Goal: Book appointment/travel/reservation

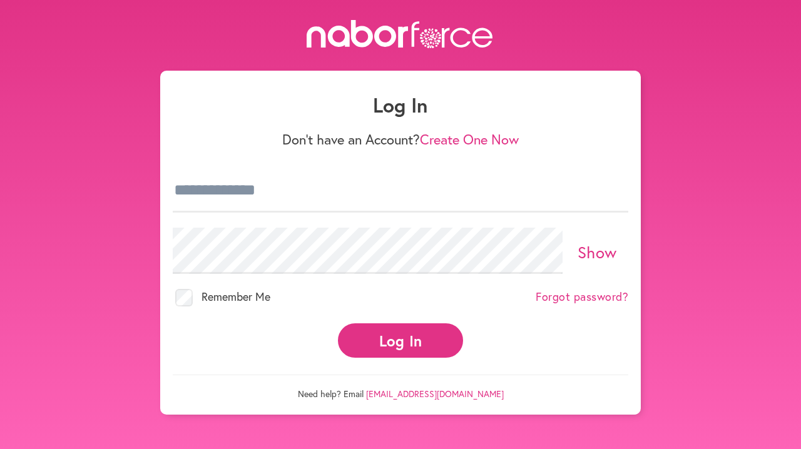
click at [387, 357] on button "Log In" at bounding box center [400, 340] width 125 height 34
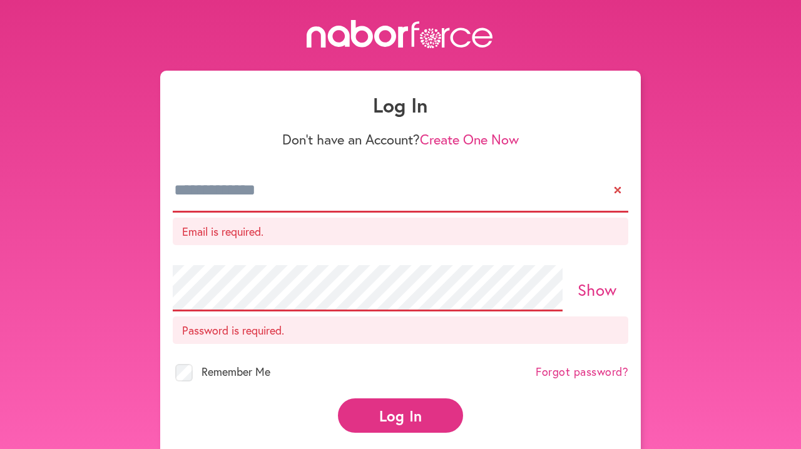
click at [334, 243] on p "Email is required." at bounding box center [400, 232] width 455 height 28
click at [223, 240] on p "Email is required." at bounding box center [400, 232] width 455 height 28
click at [230, 203] on input "email" at bounding box center [400, 191] width 455 height 44
type input "**********"
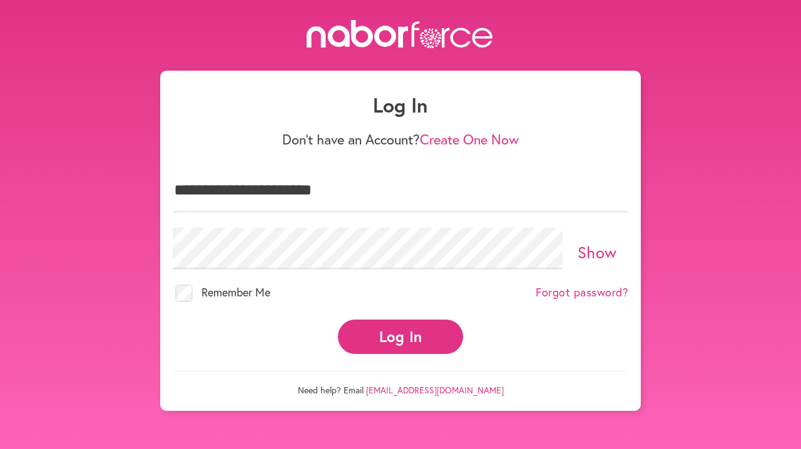
click at [429, 348] on button "Log In" at bounding box center [400, 337] width 125 height 34
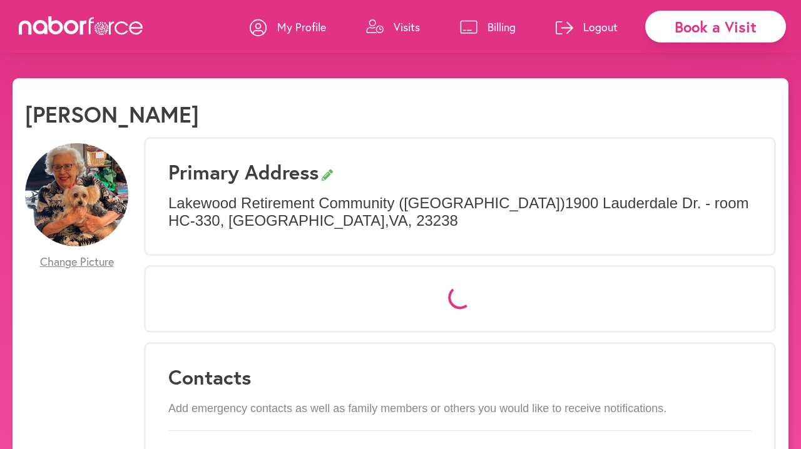
select select "*"
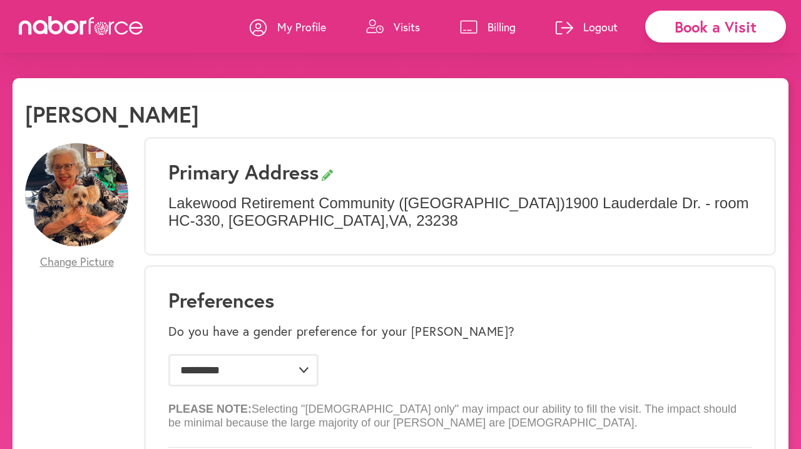
click at [394, 29] on p "Visits" at bounding box center [407, 26] width 26 height 15
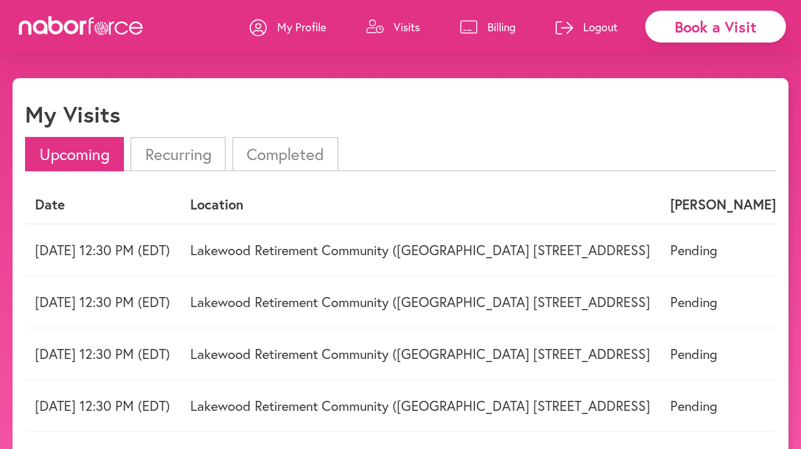
click at [660, 253] on td "Lakewood Retirement Community ([GEOGRAPHIC_DATA] [STREET_ADDRESS]" at bounding box center [420, 250] width 480 height 53
click at [660, 255] on td "Lakewood Retirement Community ([GEOGRAPHIC_DATA] [STREET_ADDRESS]" at bounding box center [420, 250] width 480 height 53
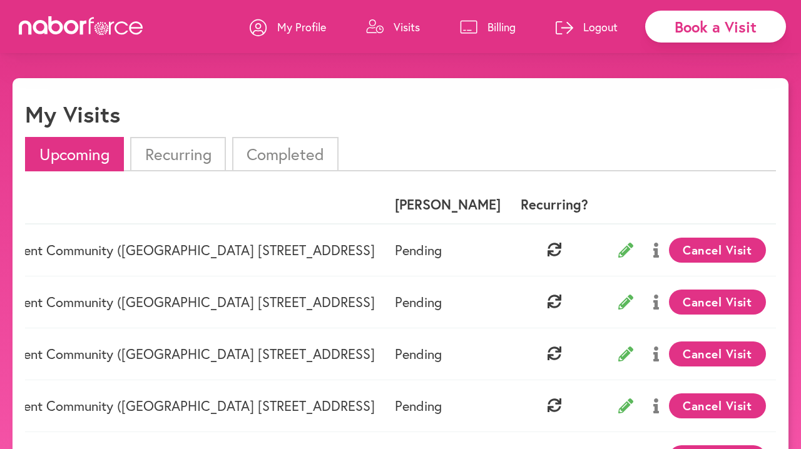
scroll to position [0, 476]
click at [726, 249] on button "Cancel Visit" at bounding box center [717, 250] width 97 height 25
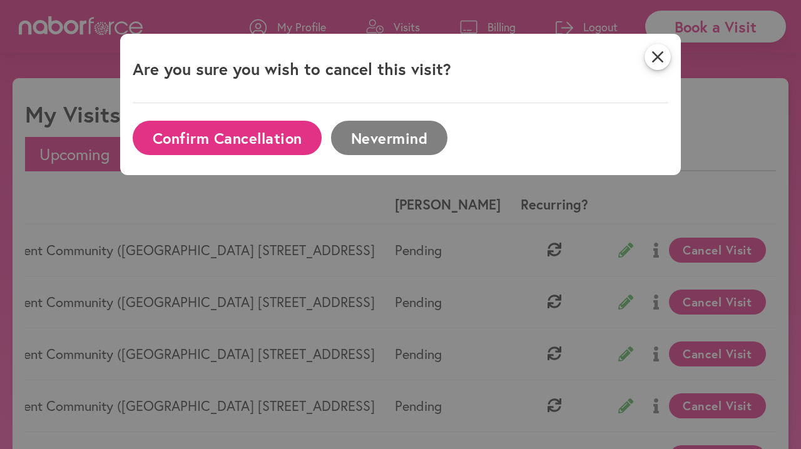
click at [278, 136] on button "Confirm Cancellation" at bounding box center [227, 138] width 189 height 34
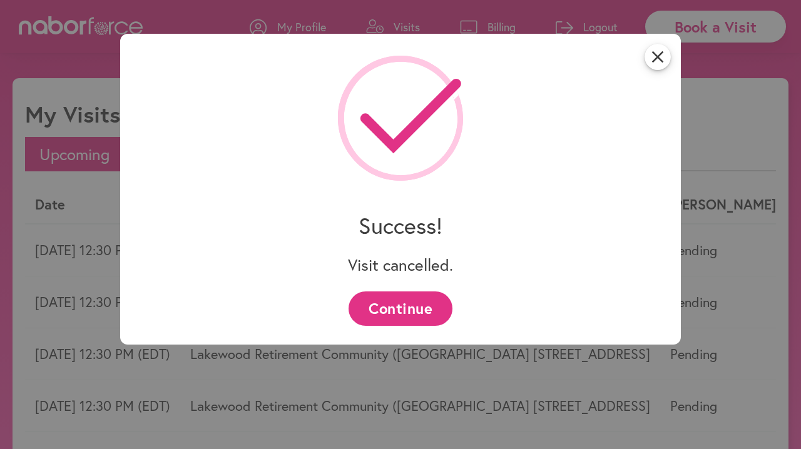
click at [400, 306] on button "Continue" at bounding box center [399, 309] width 103 height 34
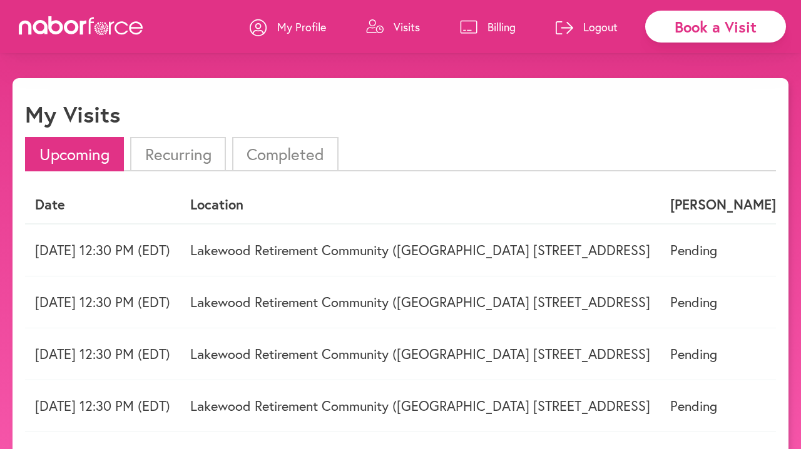
click at [660, 249] on td "Lakewood Retirement Community (Healthcare Building 1900 Lauderdale Dr. - room H…" at bounding box center [420, 250] width 480 height 53
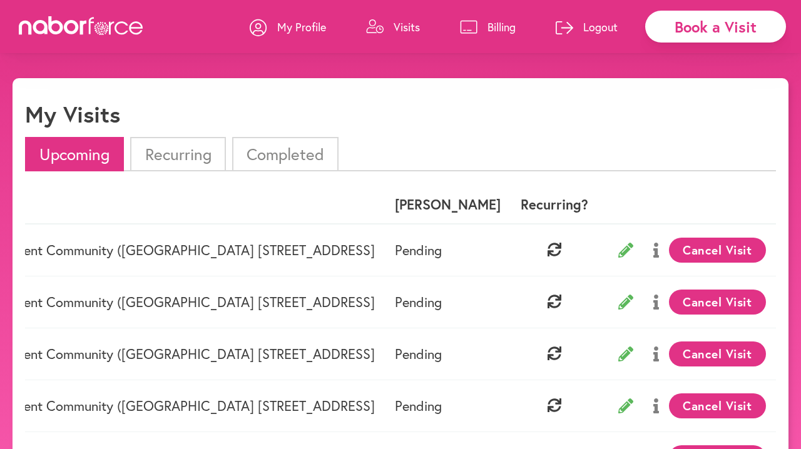
click at [717, 251] on button "Cancel Visit" at bounding box center [717, 250] width 97 height 25
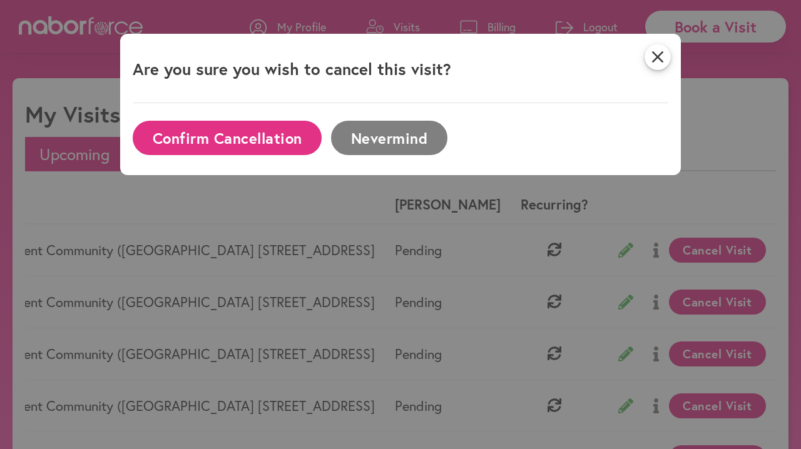
click at [270, 145] on button "Confirm Cancellation" at bounding box center [227, 138] width 189 height 34
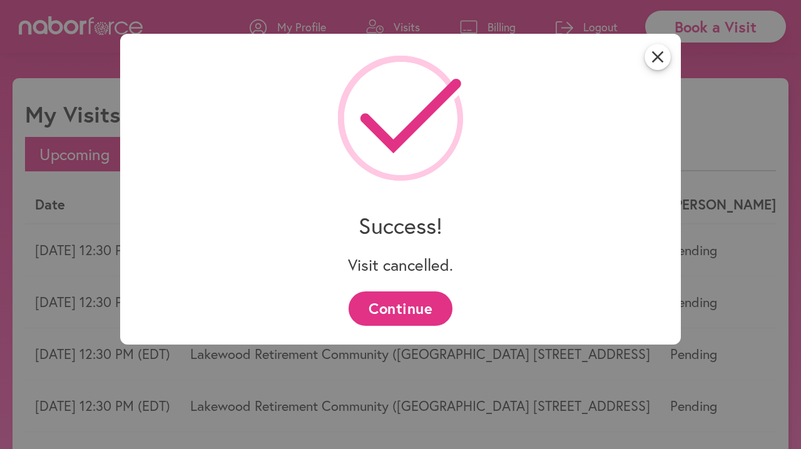
click at [404, 311] on button "Continue" at bounding box center [399, 309] width 103 height 34
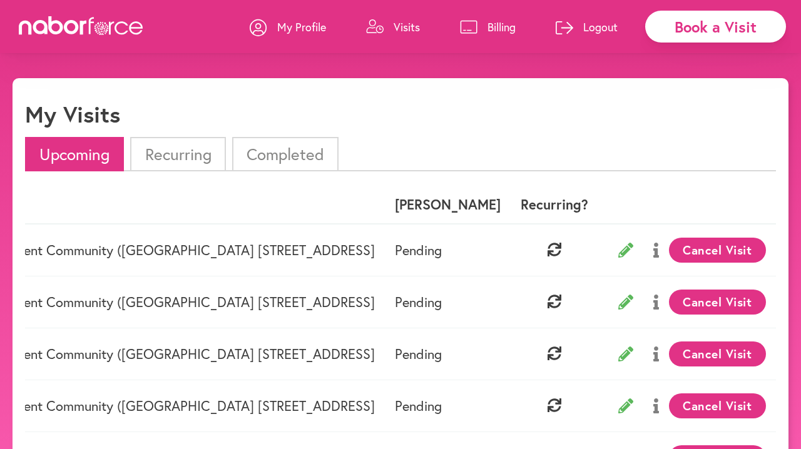
click at [700, 250] on button "Cancel Visit" at bounding box center [717, 250] width 97 height 25
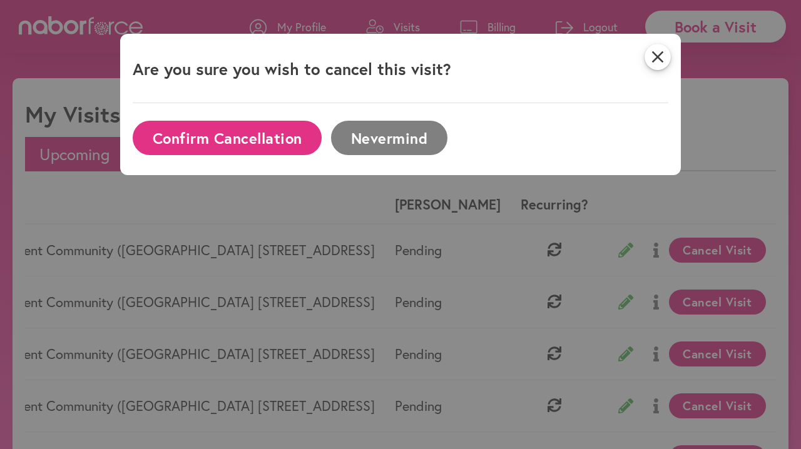
click at [264, 138] on button "Confirm Cancellation" at bounding box center [227, 138] width 189 height 34
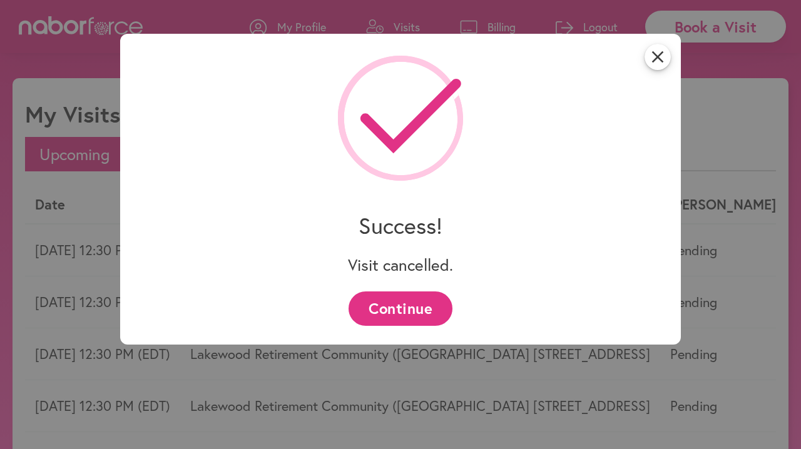
click at [380, 311] on button "Continue" at bounding box center [399, 309] width 103 height 34
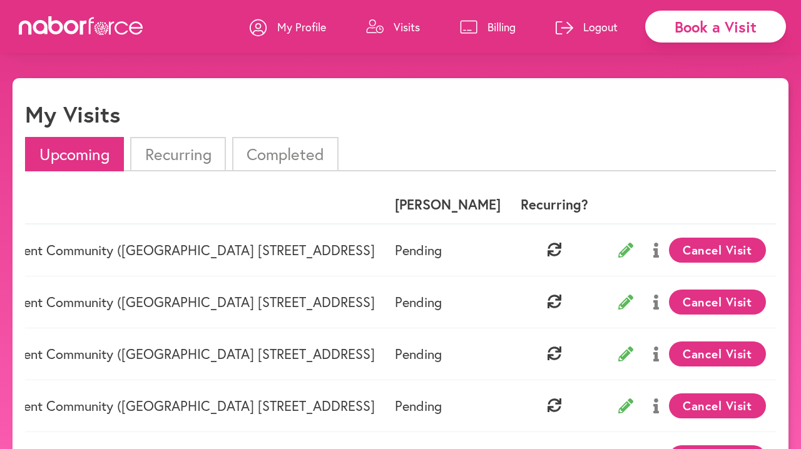
scroll to position [0, 0]
click at [708, 253] on button "Cancel Visit" at bounding box center [717, 250] width 97 height 25
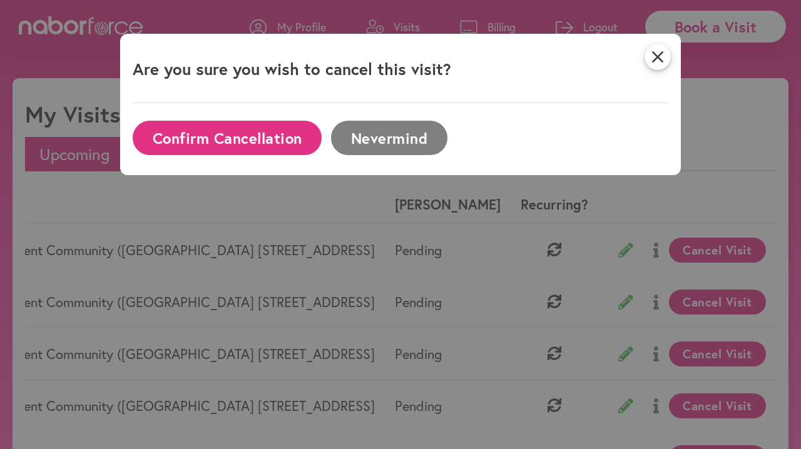
click at [238, 138] on button "Confirm Cancellation" at bounding box center [227, 138] width 189 height 34
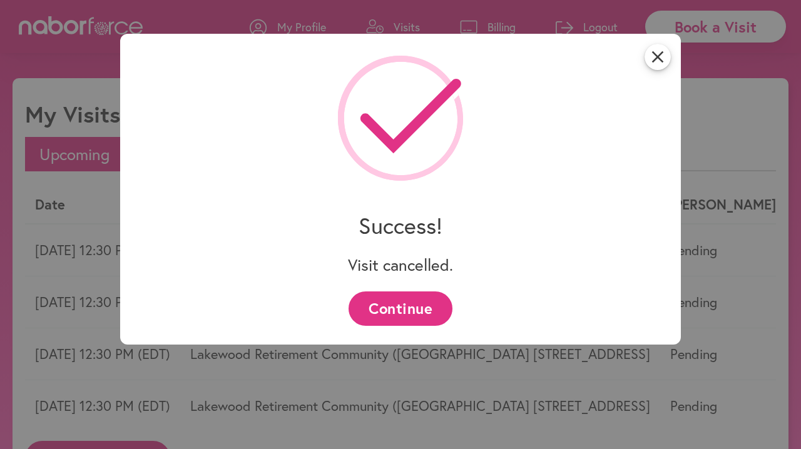
click at [385, 308] on button "Continue" at bounding box center [399, 309] width 103 height 34
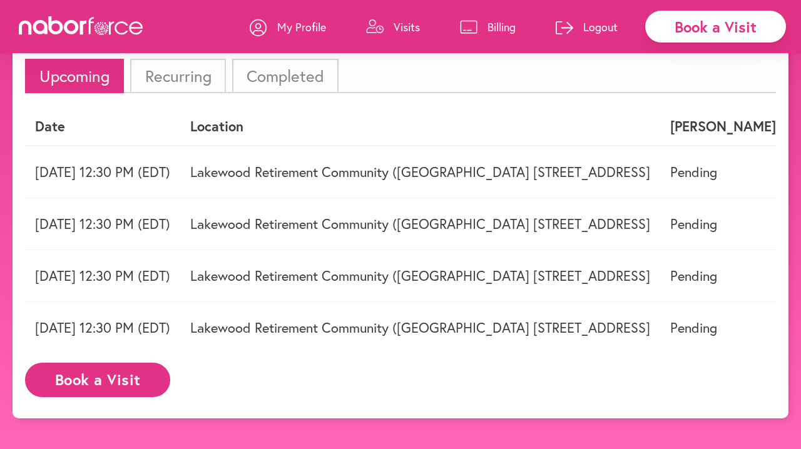
scroll to position [91, 0]
click at [118, 377] on button "Book a Visit" at bounding box center [97, 380] width 145 height 34
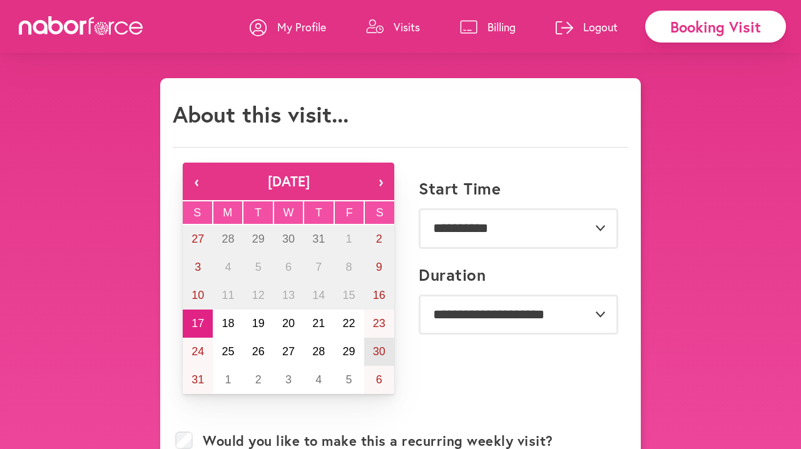
click at [379, 352] on abbr "30" at bounding box center [379, 351] width 13 height 13
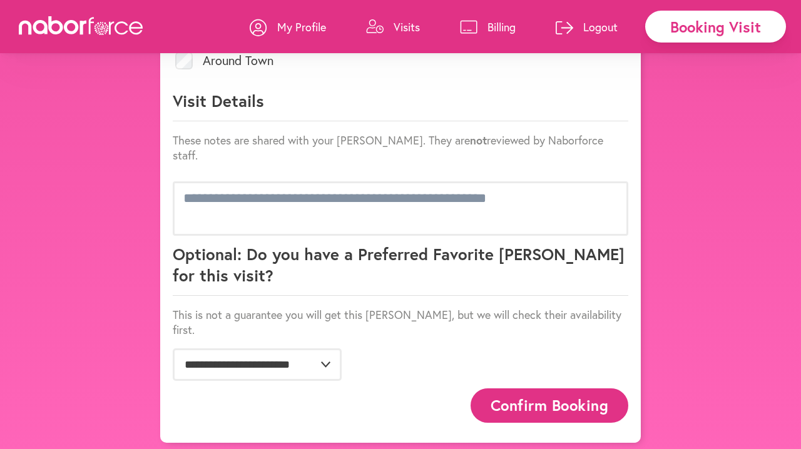
scroll to position [721, 0]
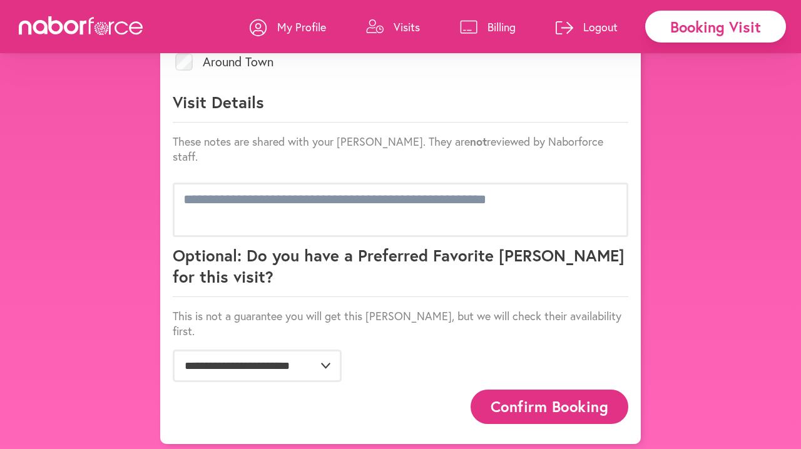
click at [531, 402] on button "Confirm Booking" at bounding box center [549, 407] width 158 height 34
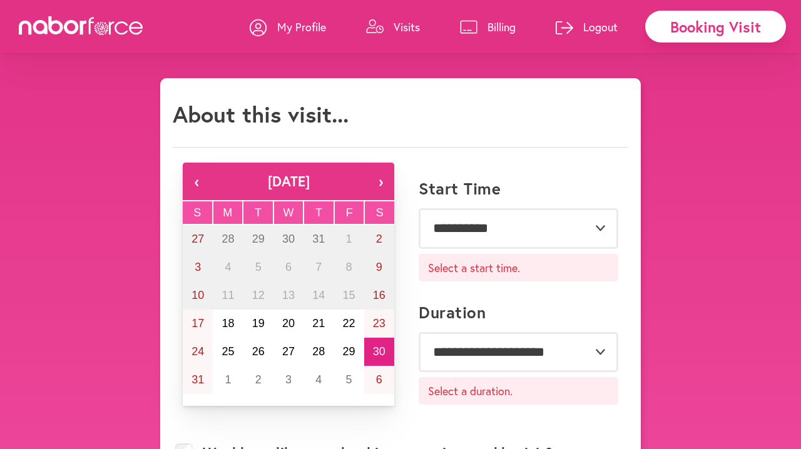
click at [394, 25] on p "Visits" at bounding box center [407, 26] width 26 height 15
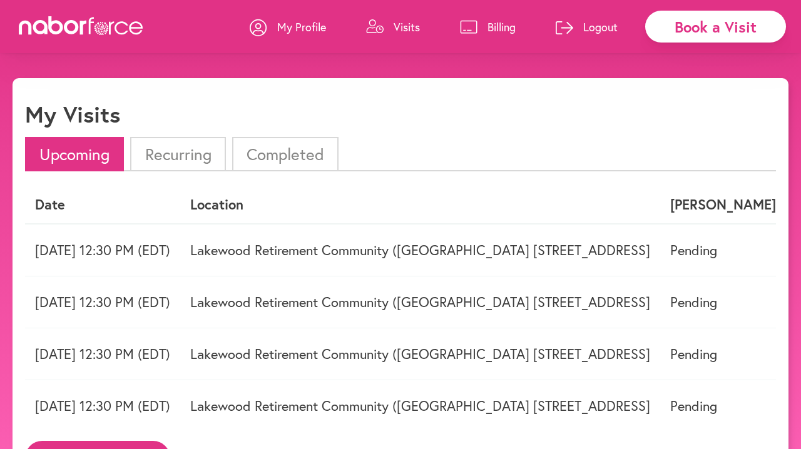
click at [394, 26] on p "Visits" at bounding box center [407, 26] width 26 height 15
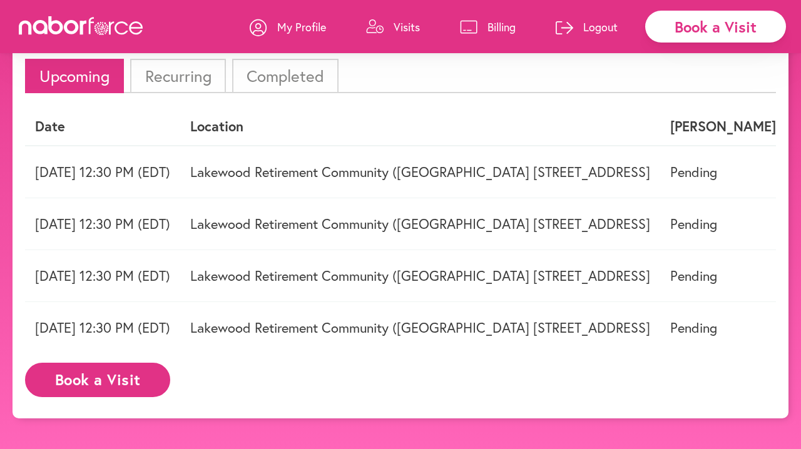
scroll to position [91, 0]
click at [110, 385] on button "Book a Visit" at bounding box center [97, 380] width 145 height 34
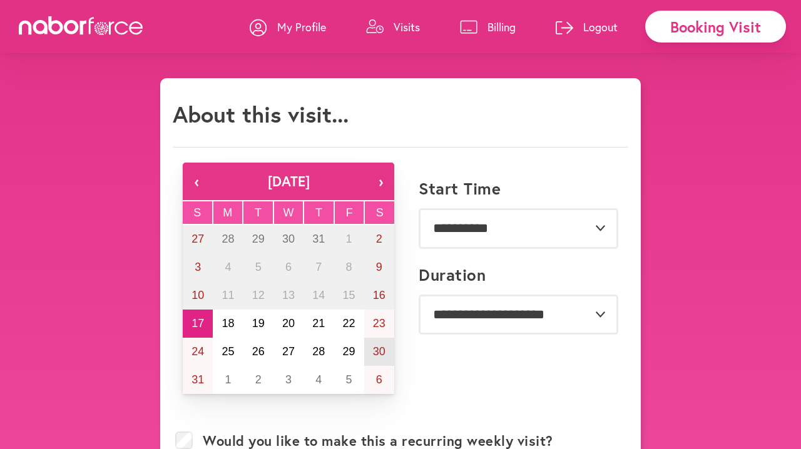
click at [381, 352] on abbr "30" at bounding box center [379, 351] width 13 height 13
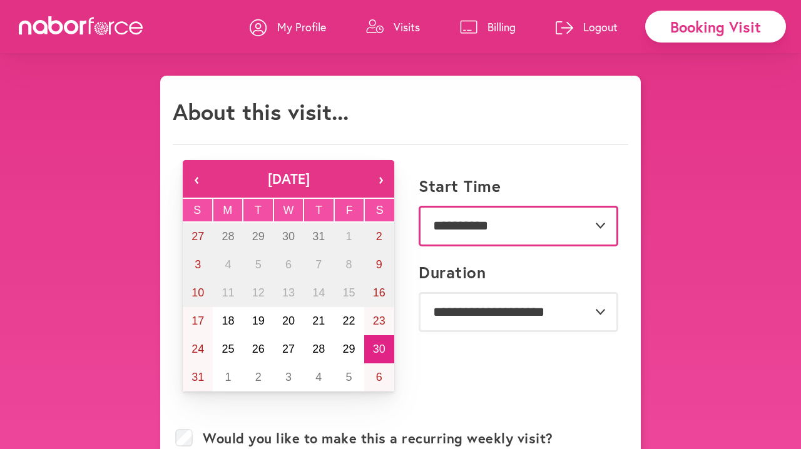
scroll to position [3, 0]
select select "********"
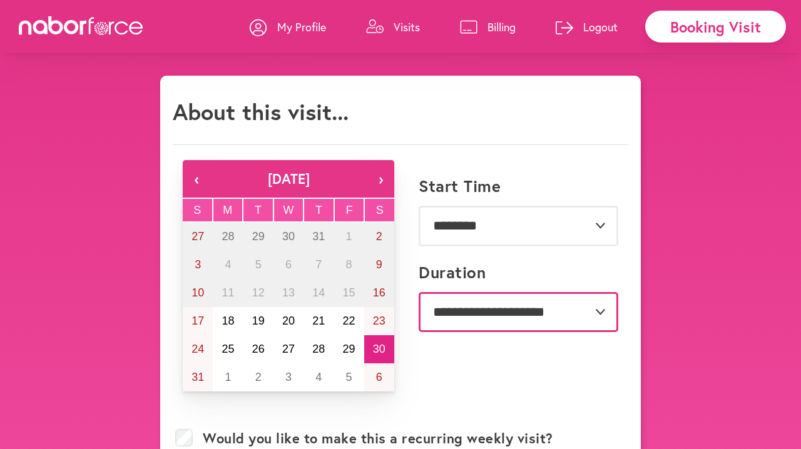
select select "***"
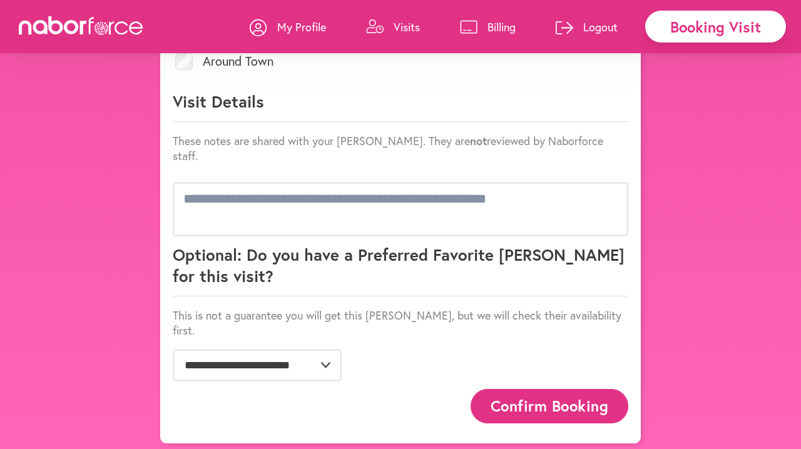
scroll to position [721, 0]
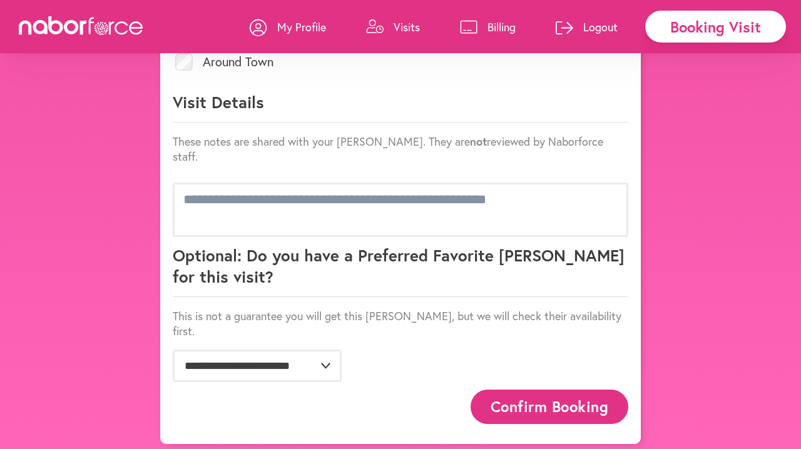
click at [517, 396] on button "Confirm Booking" at bounding box center [549, 407] width 158 height 34
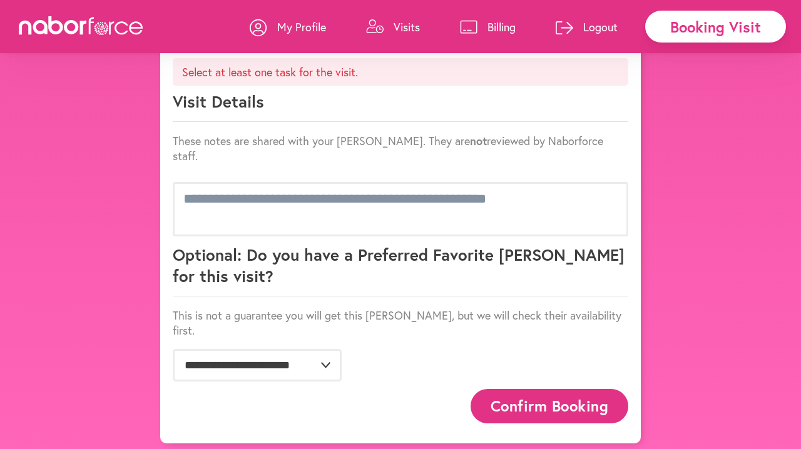
scroll to position [753, 0]
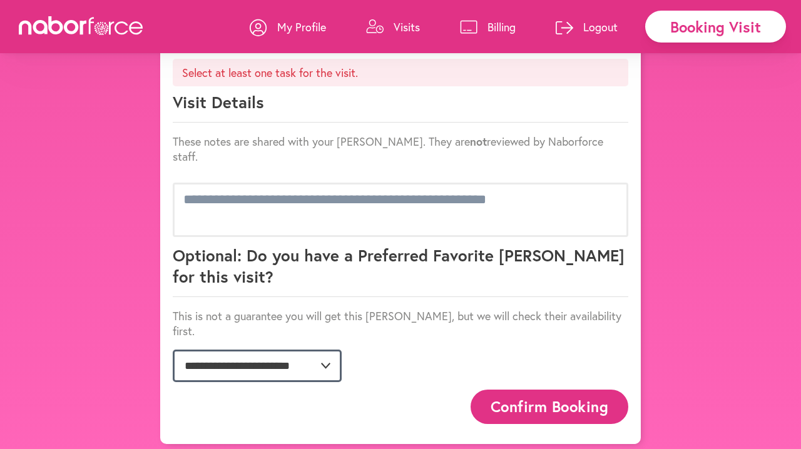
select select "**********"
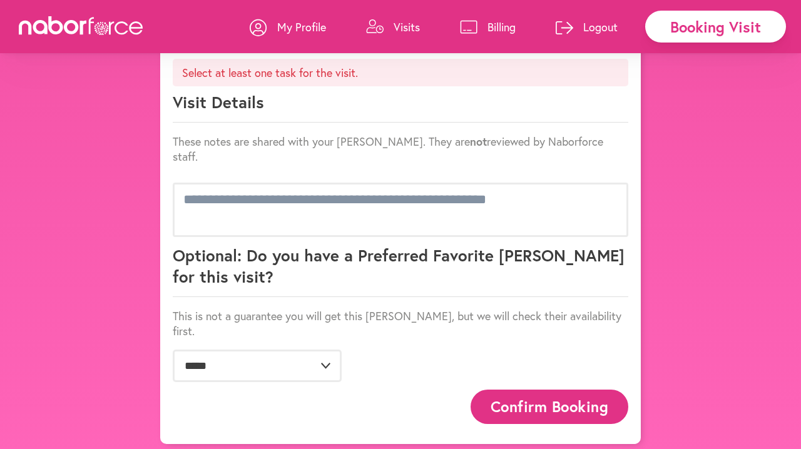
click at [539, 397] on button "Confirm Booking" at bounding box center [549, 407] width 158 height 34
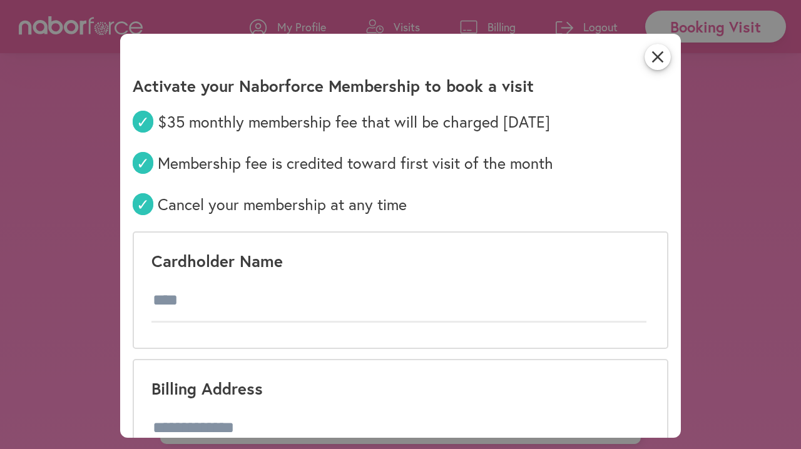
scroll to position [0, 0]
click at [659, 55] on icon "close" at bounding box center [657, 57] width 26 height 26
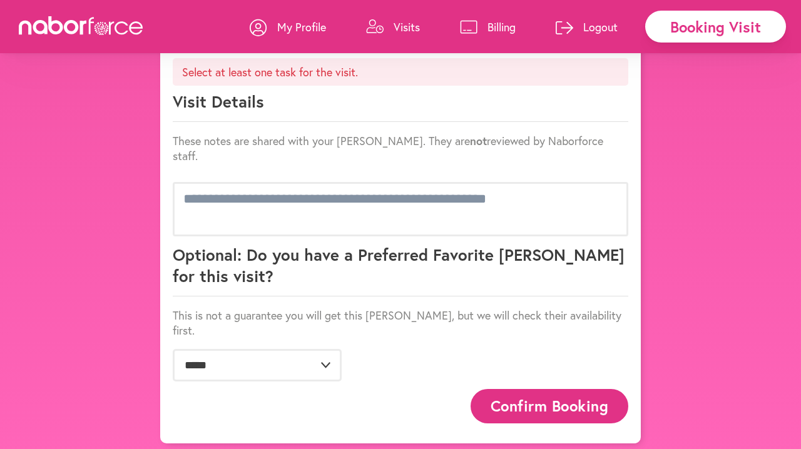
scroll to position [753, 0]
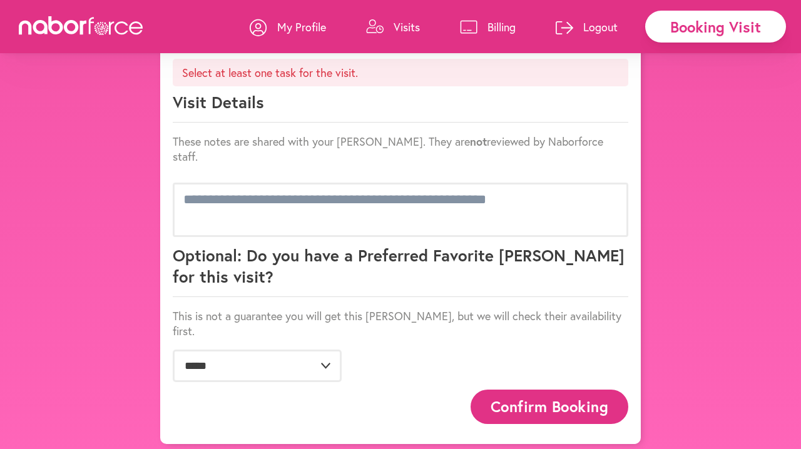
click at [546, 400] on button "Confirm Booking" at bounding box center [549, 407] width 158 height 34
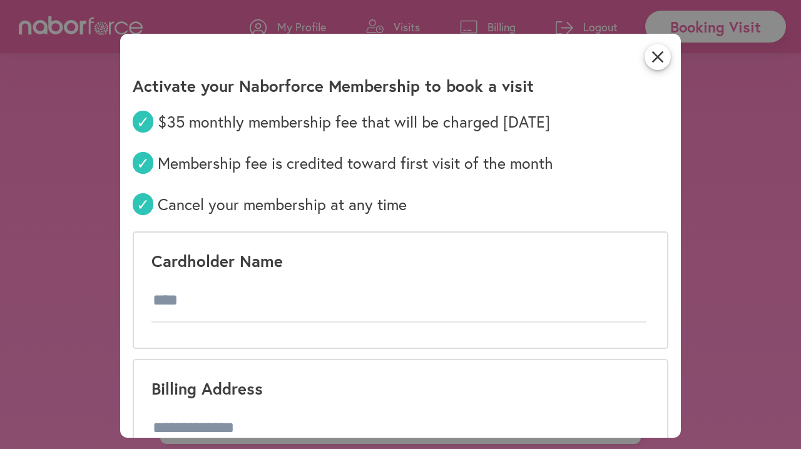
scroll to position [0, 0]
click at [658, 56] on icon "close" at bounding box center [657, 57] width 26 height 26
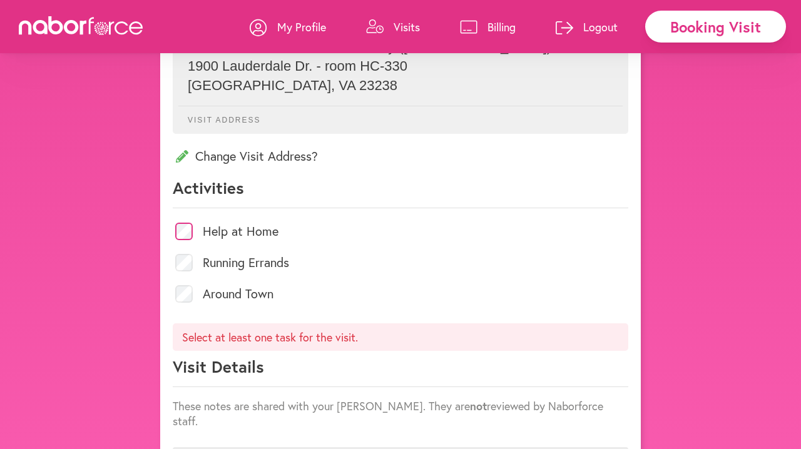
scroll to position [491, 0]
